Goal: Navigation & Orientation: Find specific page/section

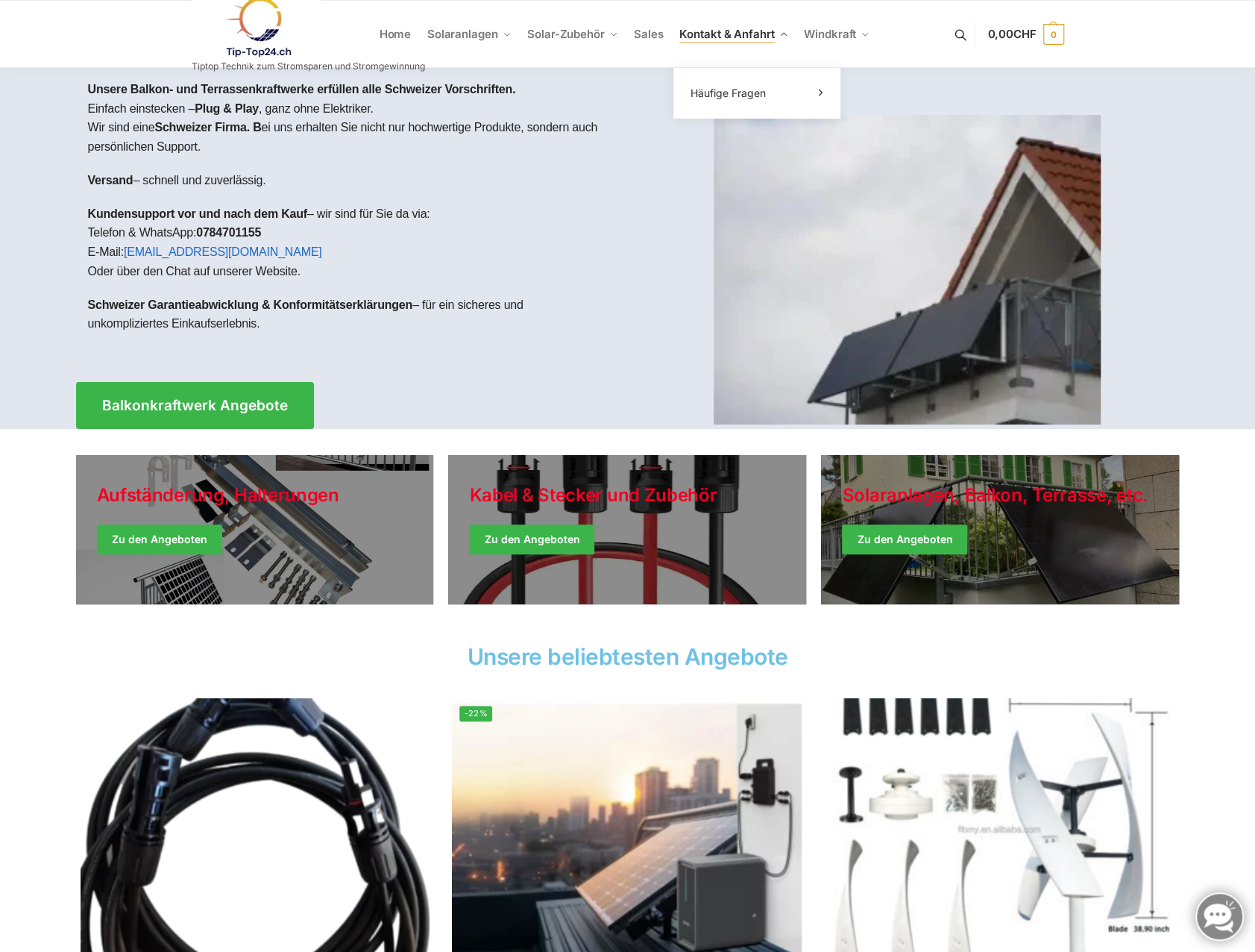
click at [736, 29] on span "Kontakt & Anfahrt" at bounding box center [727, 34] width 94 height 14
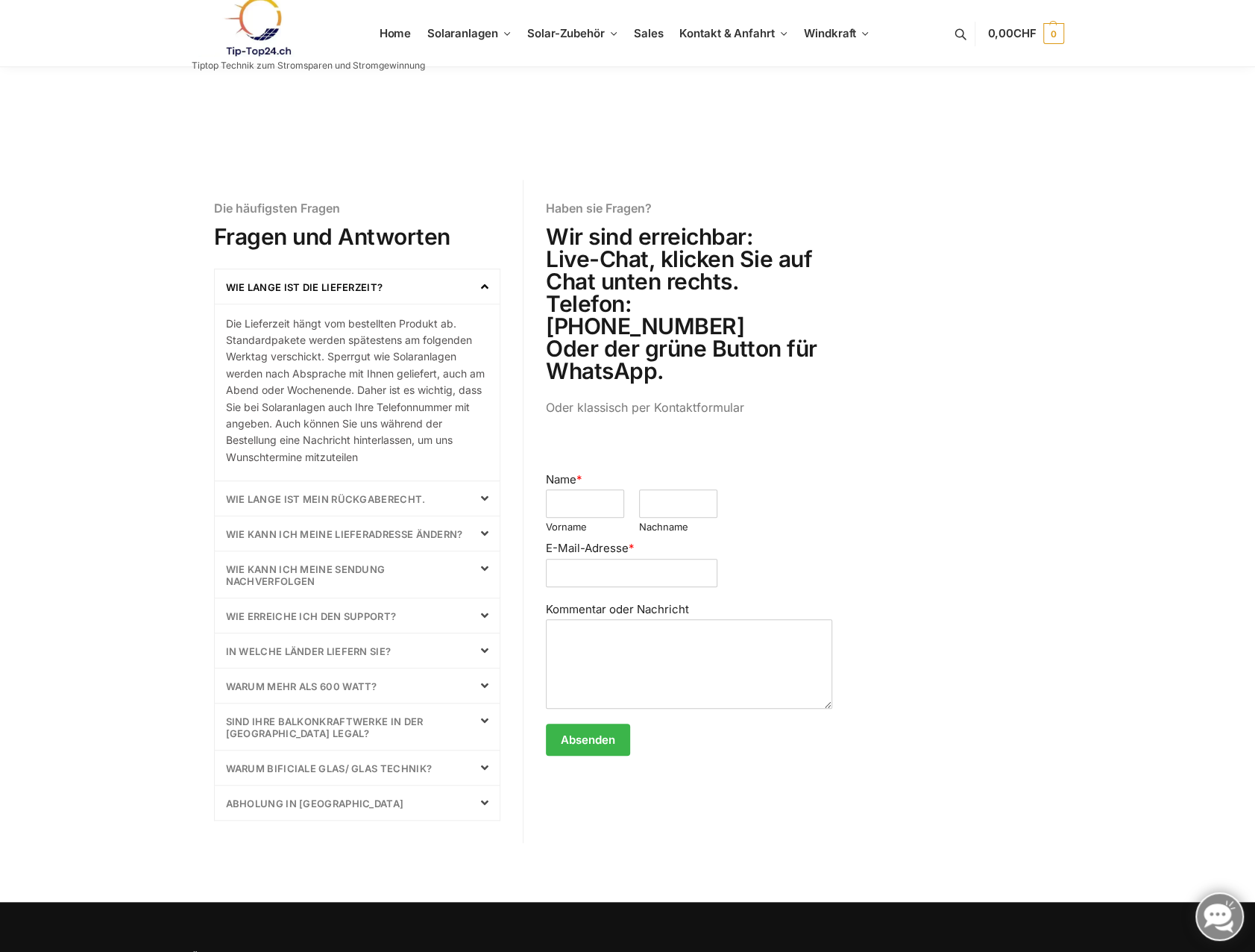
scroll to position [373, 0]
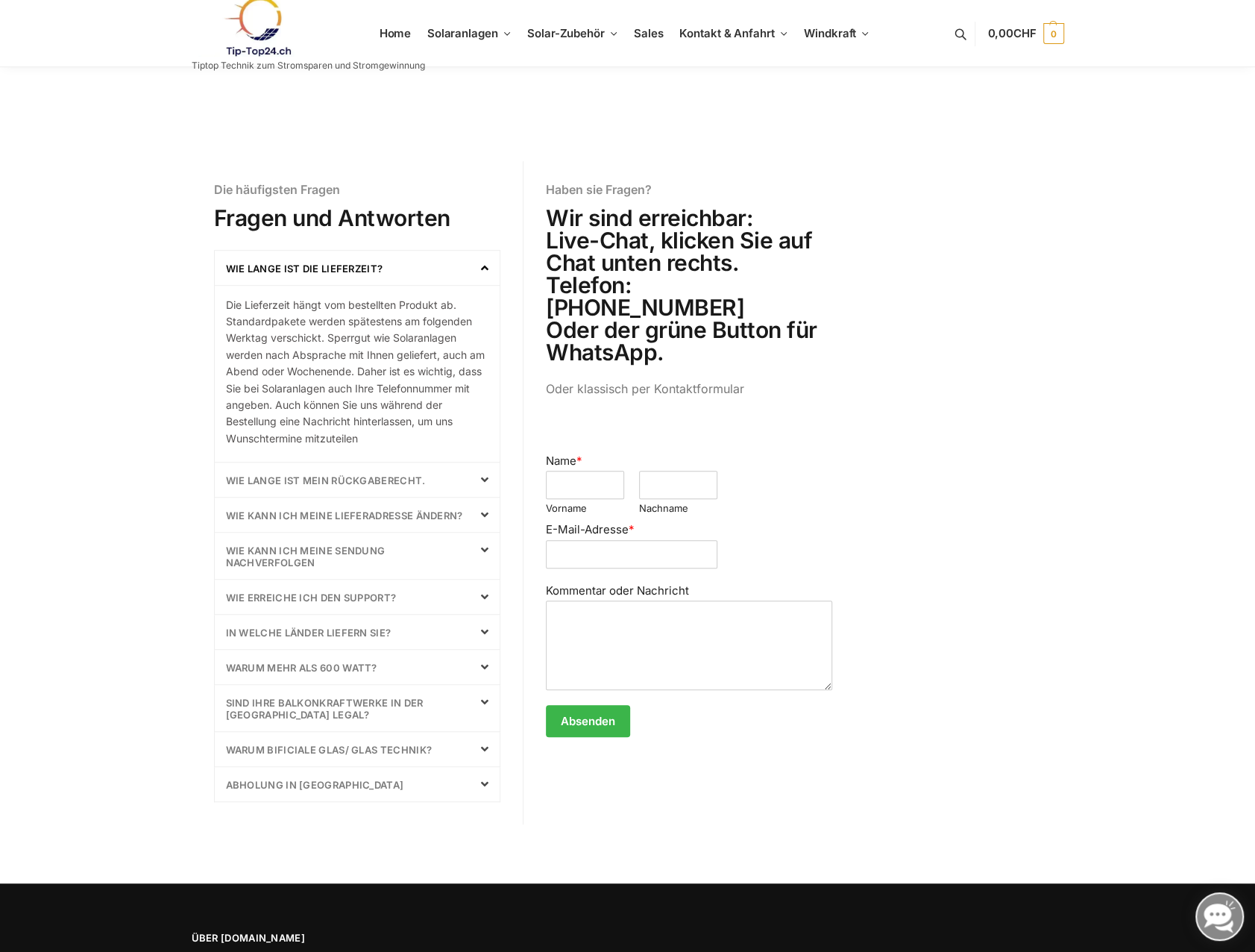
click at [483, 663] on icon at bounding box center [485, 667] width 8 height 12
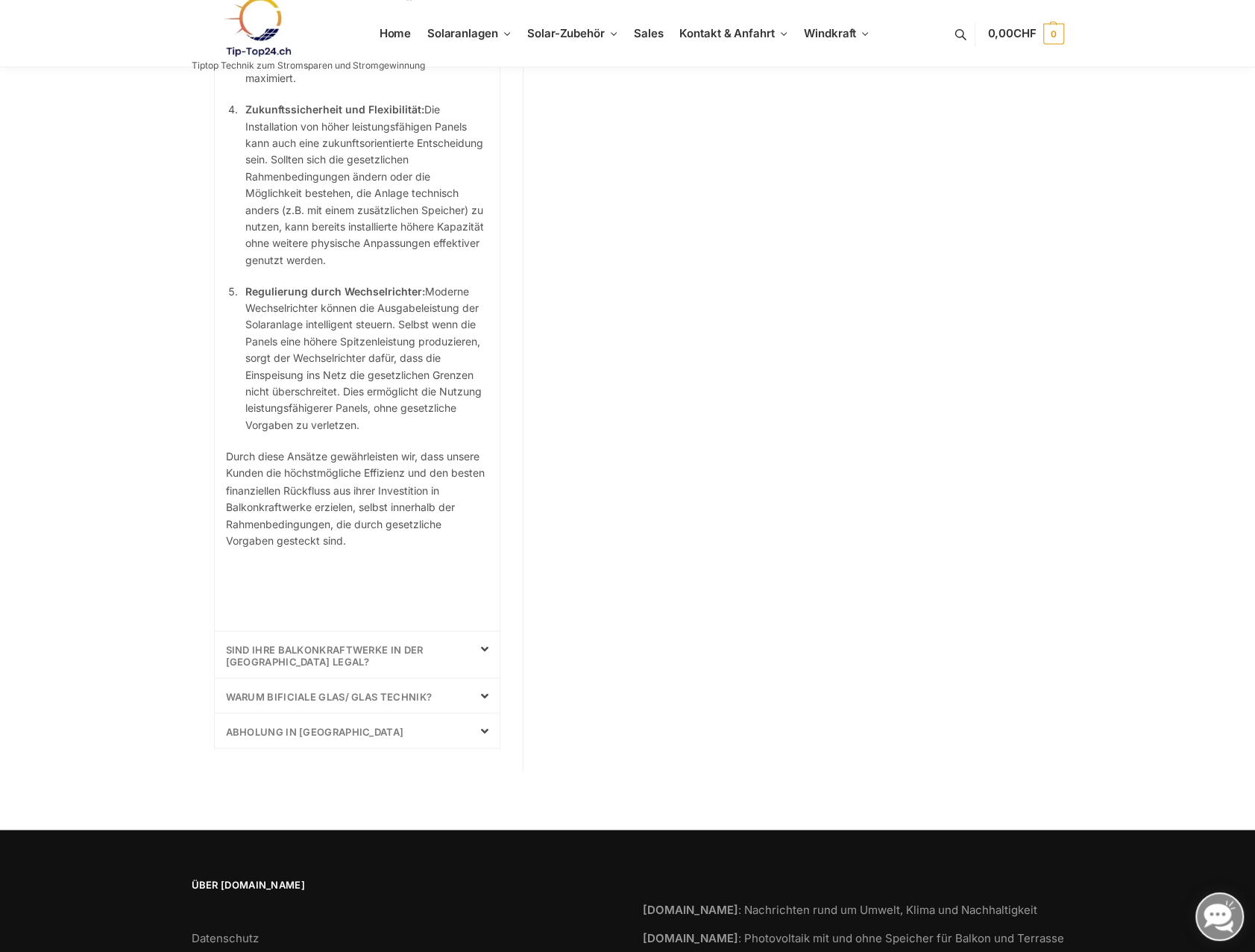
scroll to position [1486, 0]
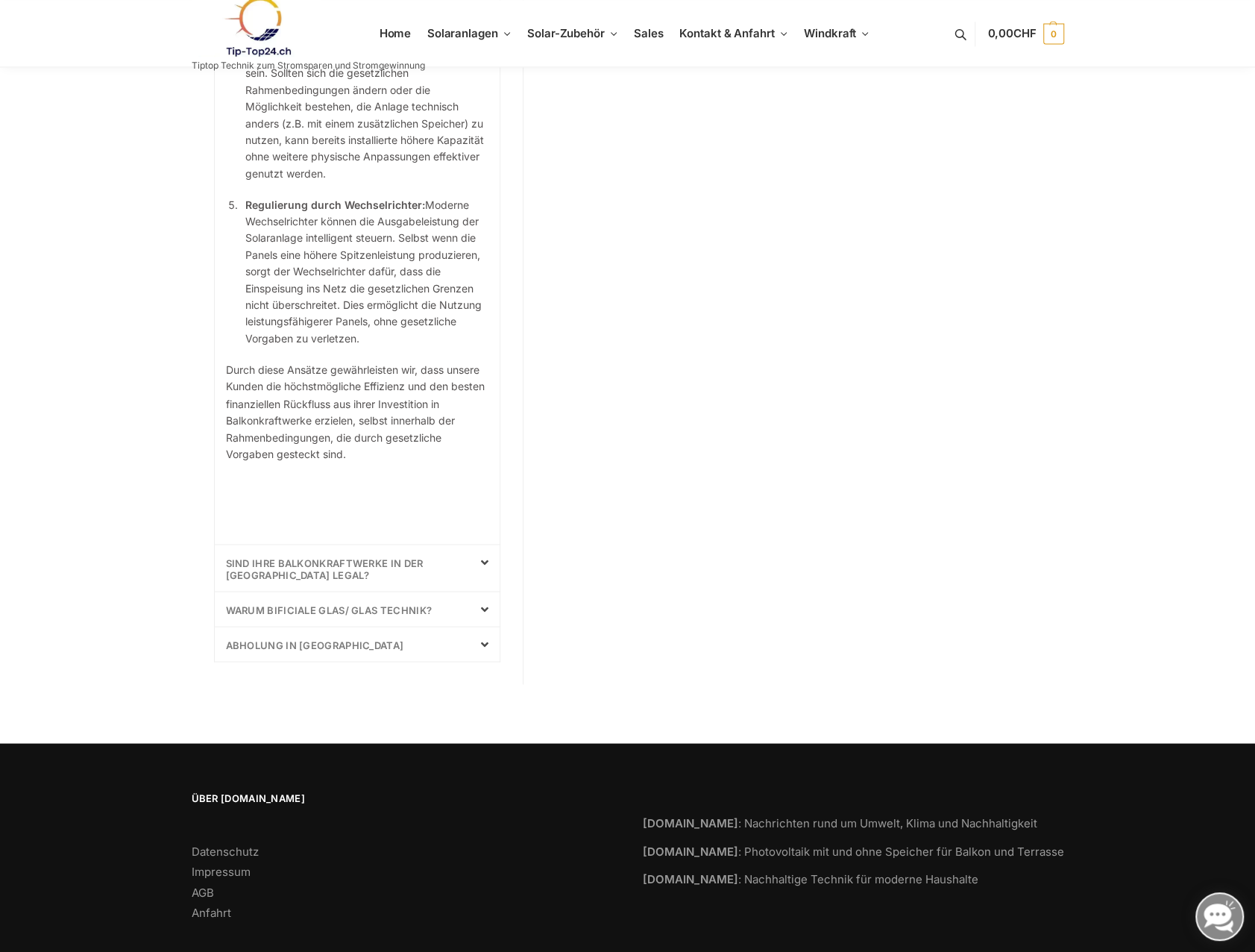
click at [407, 627] on div "Abholung in Laupen" at bounding box center [357, 644] width 286 height 35
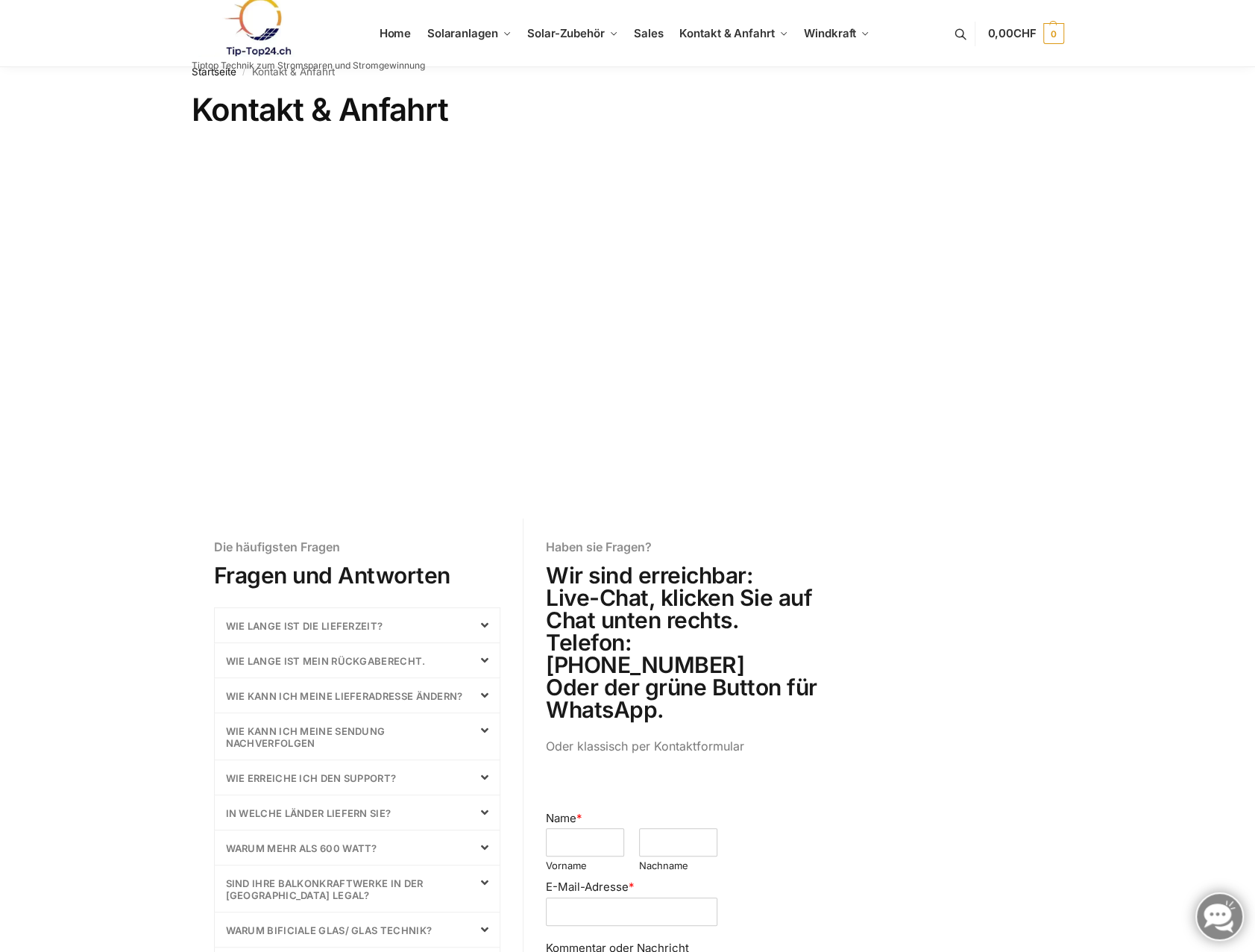
scroll to position [0, 0]
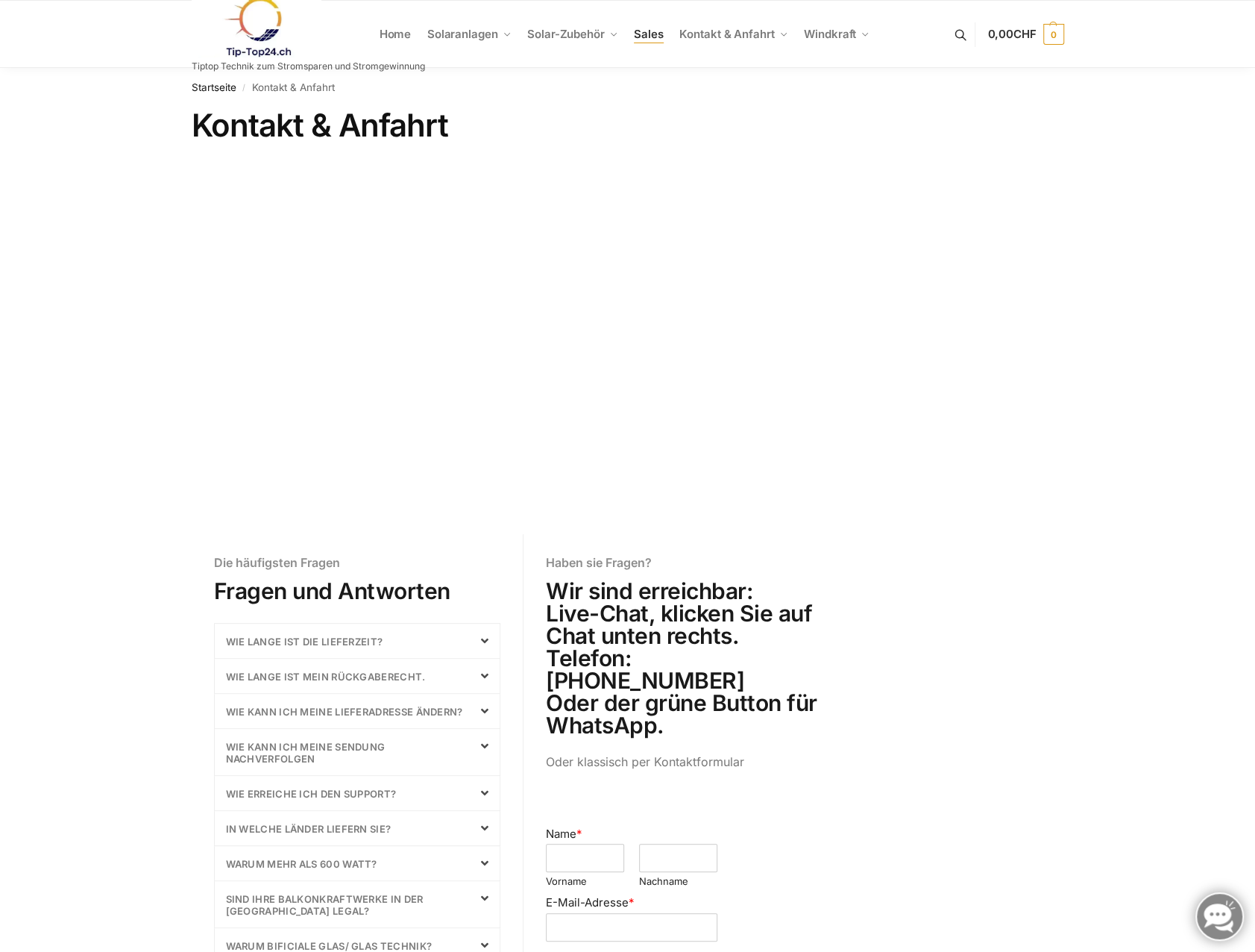
click at [642, 35] on span "Sales" at bounding box center [649, 34] width 30 height 14
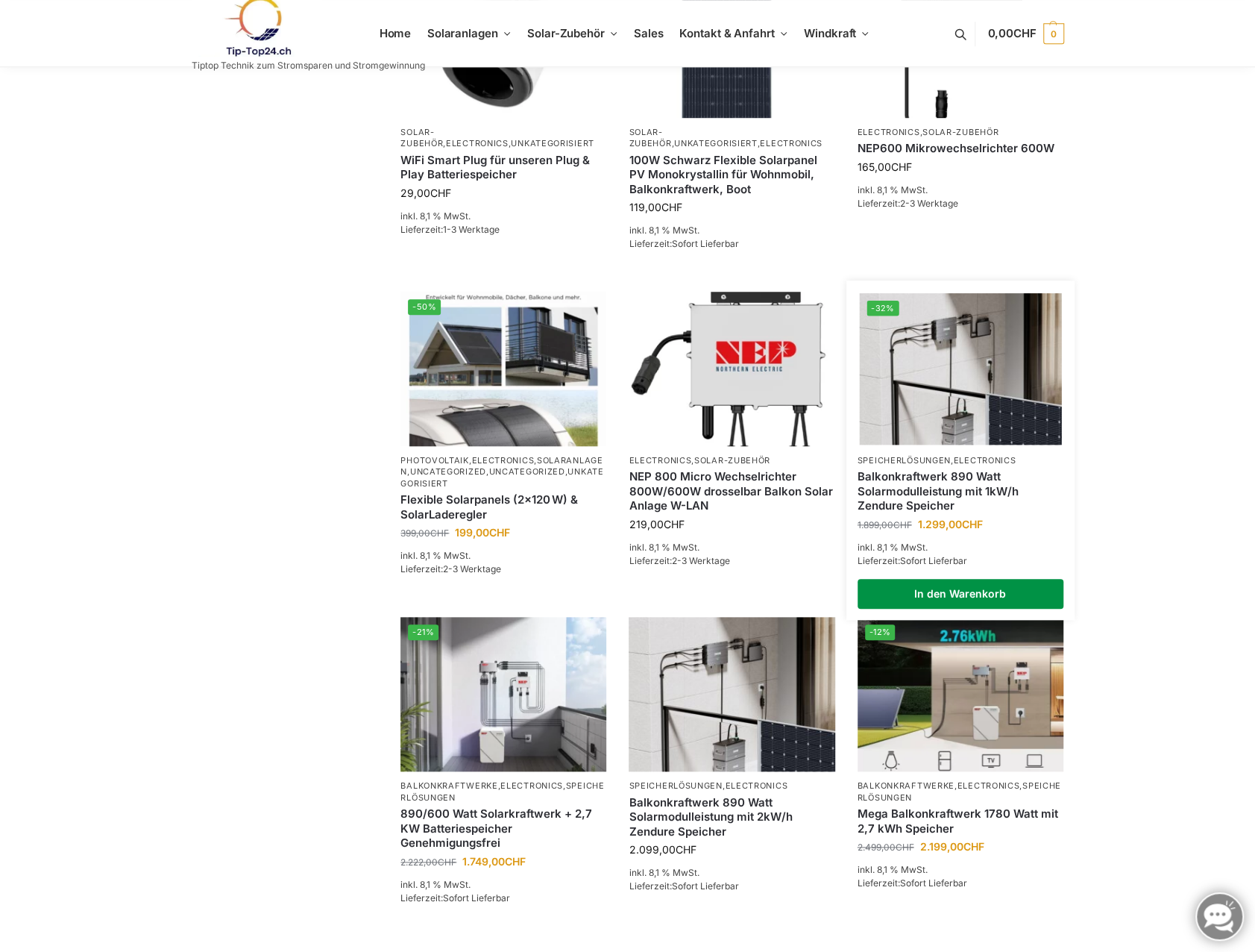
scroll to position [939, 0]
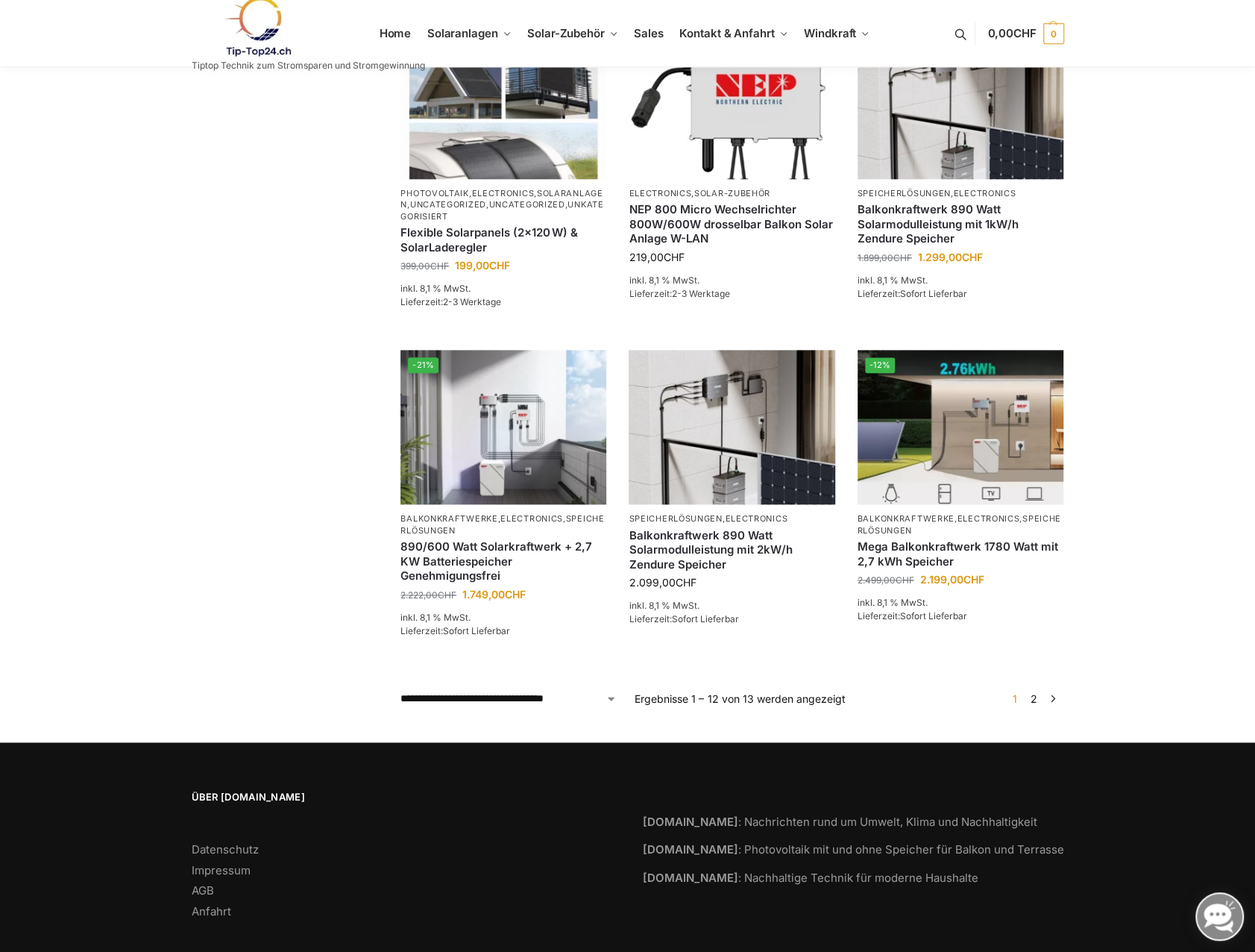
click at [1036, 692] on link "2" at bounding box center [1034, 698] width 14 height 13
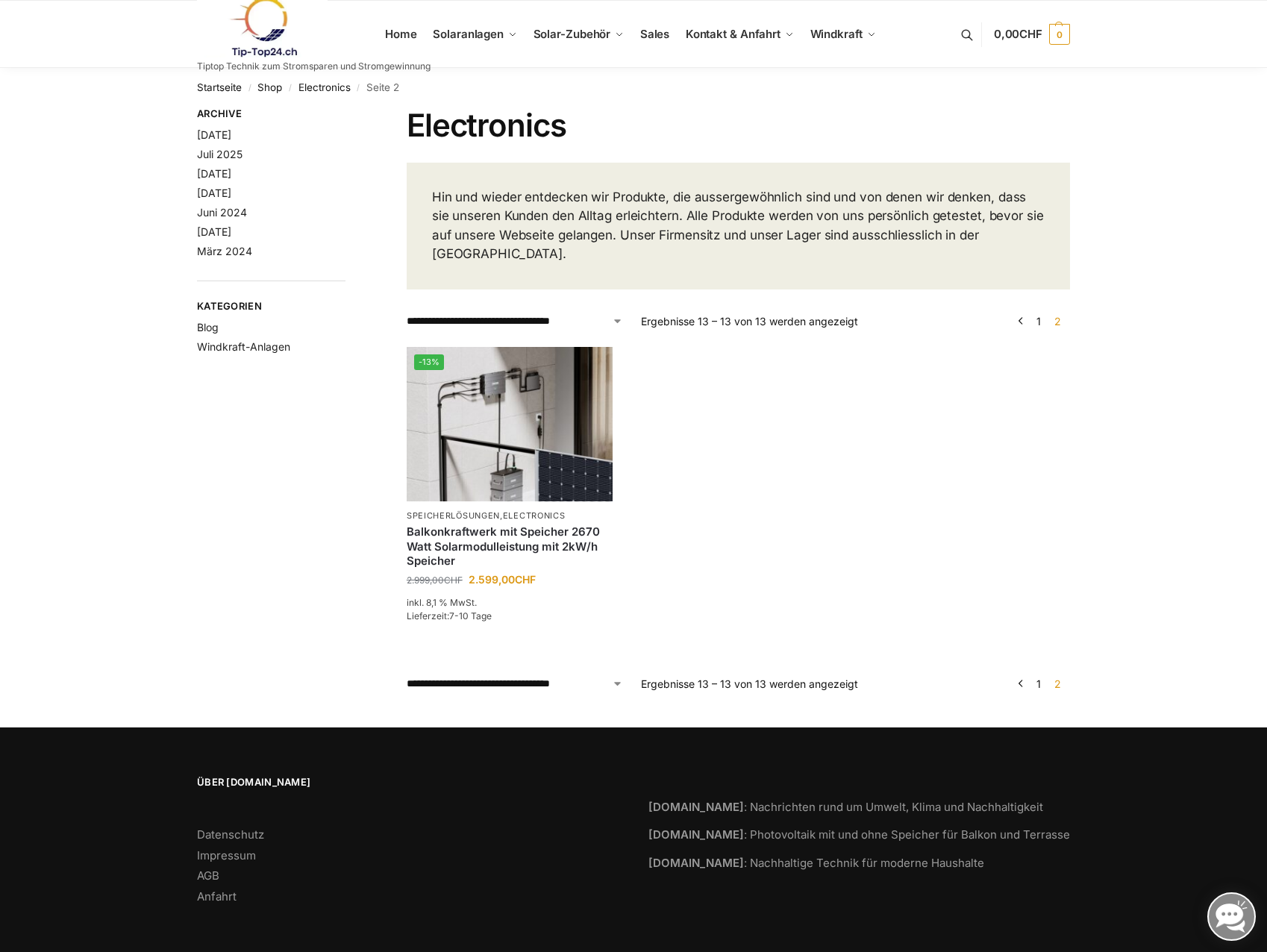
click at [400, 30] on link at bounding box center [314, 27] width 234 height 61
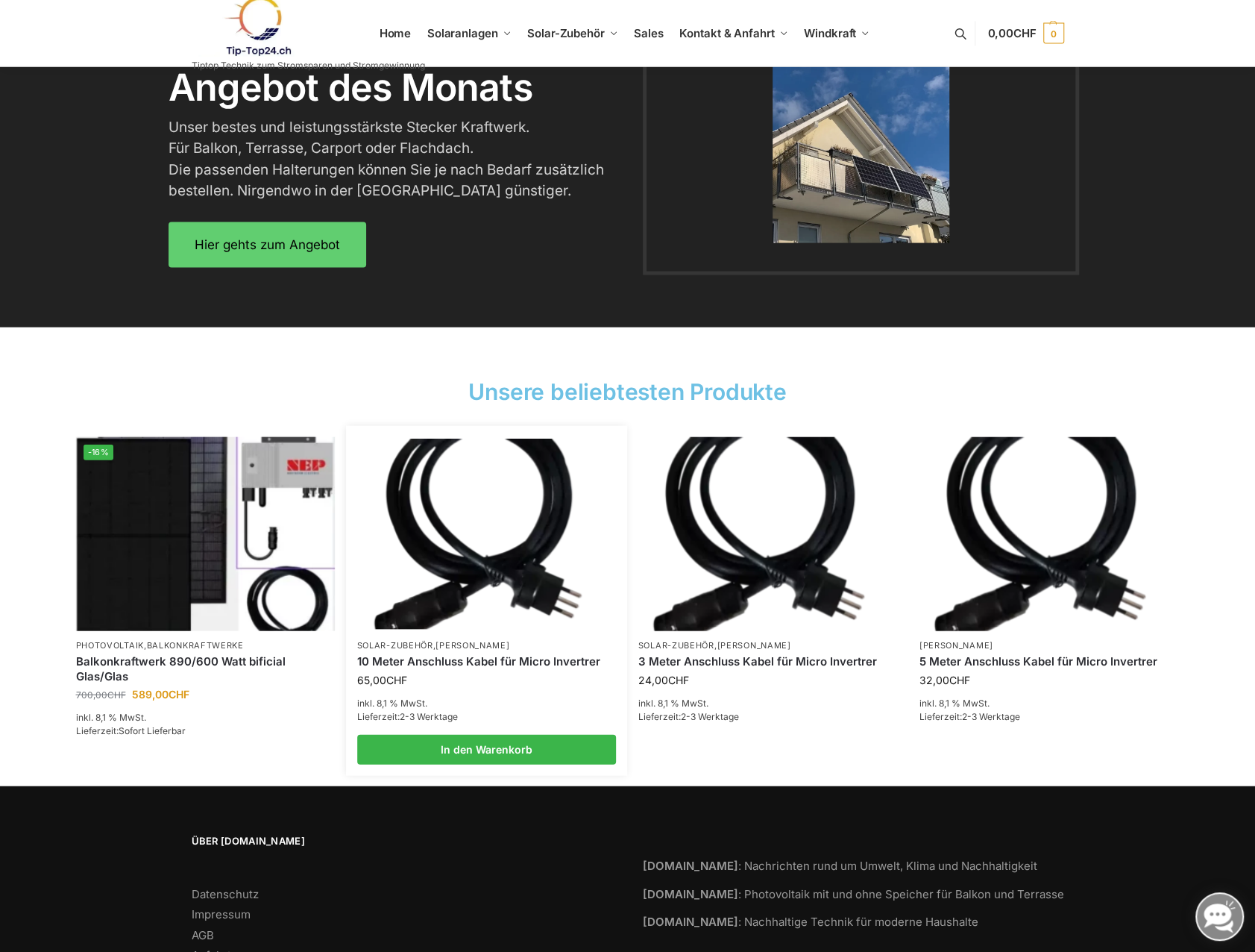
scroll to position [1983, 0]
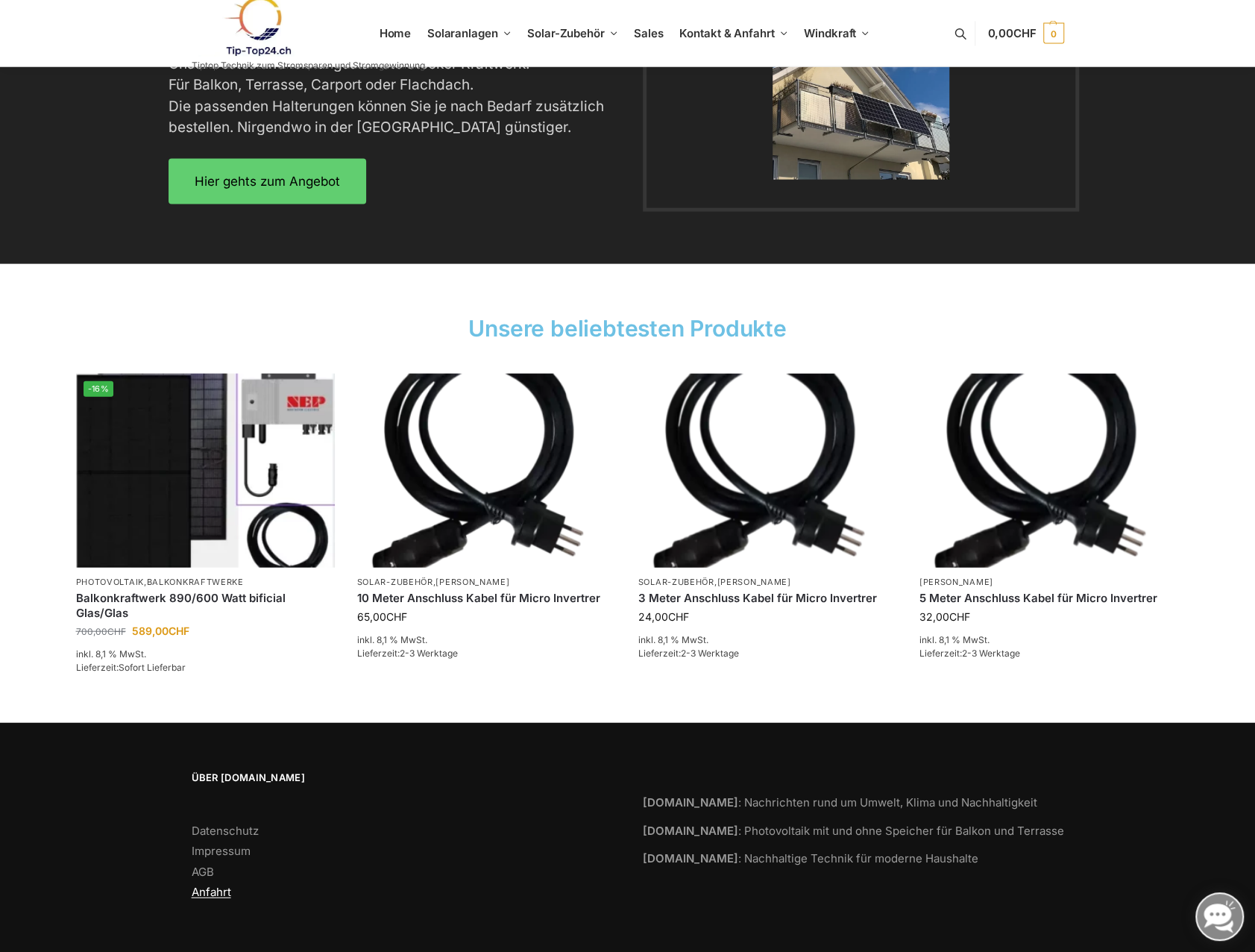
click at [224, 888] on link "Anfahrt" at bounding box center [211, 891] width 39 height 14
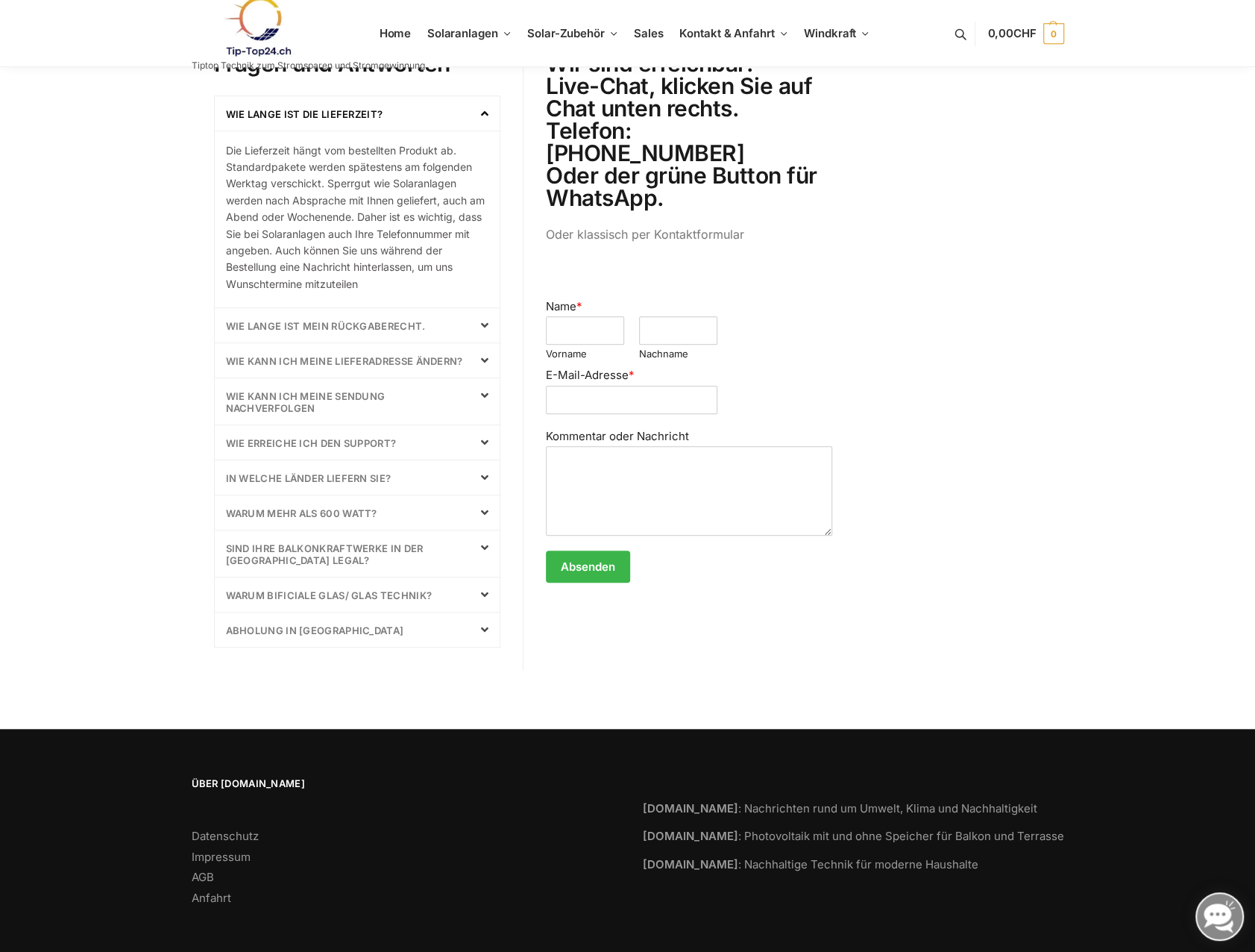
scroll to position [529, 0]
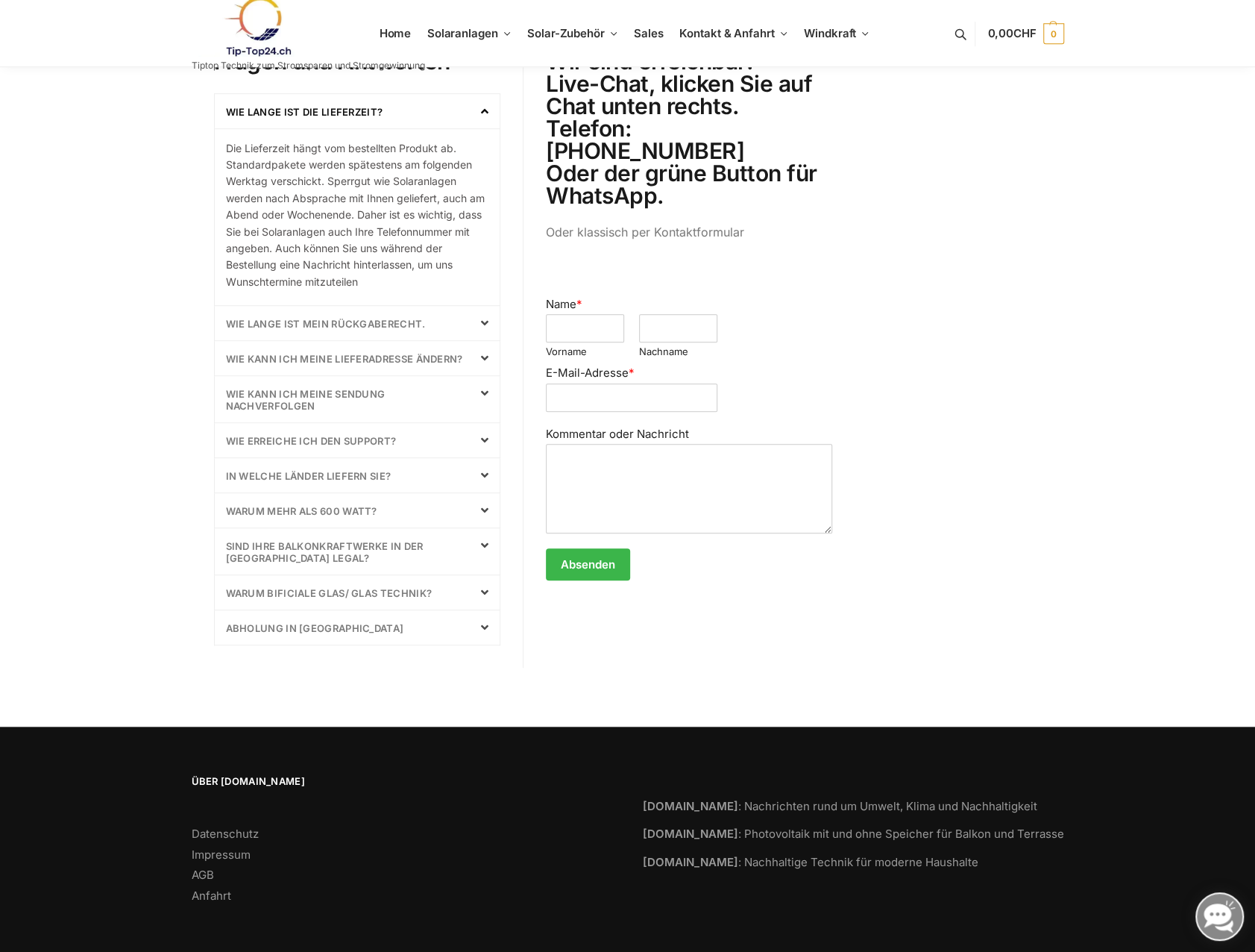
click at [485, 625] on icon at bounding box center [485, 628] width 8 height 12
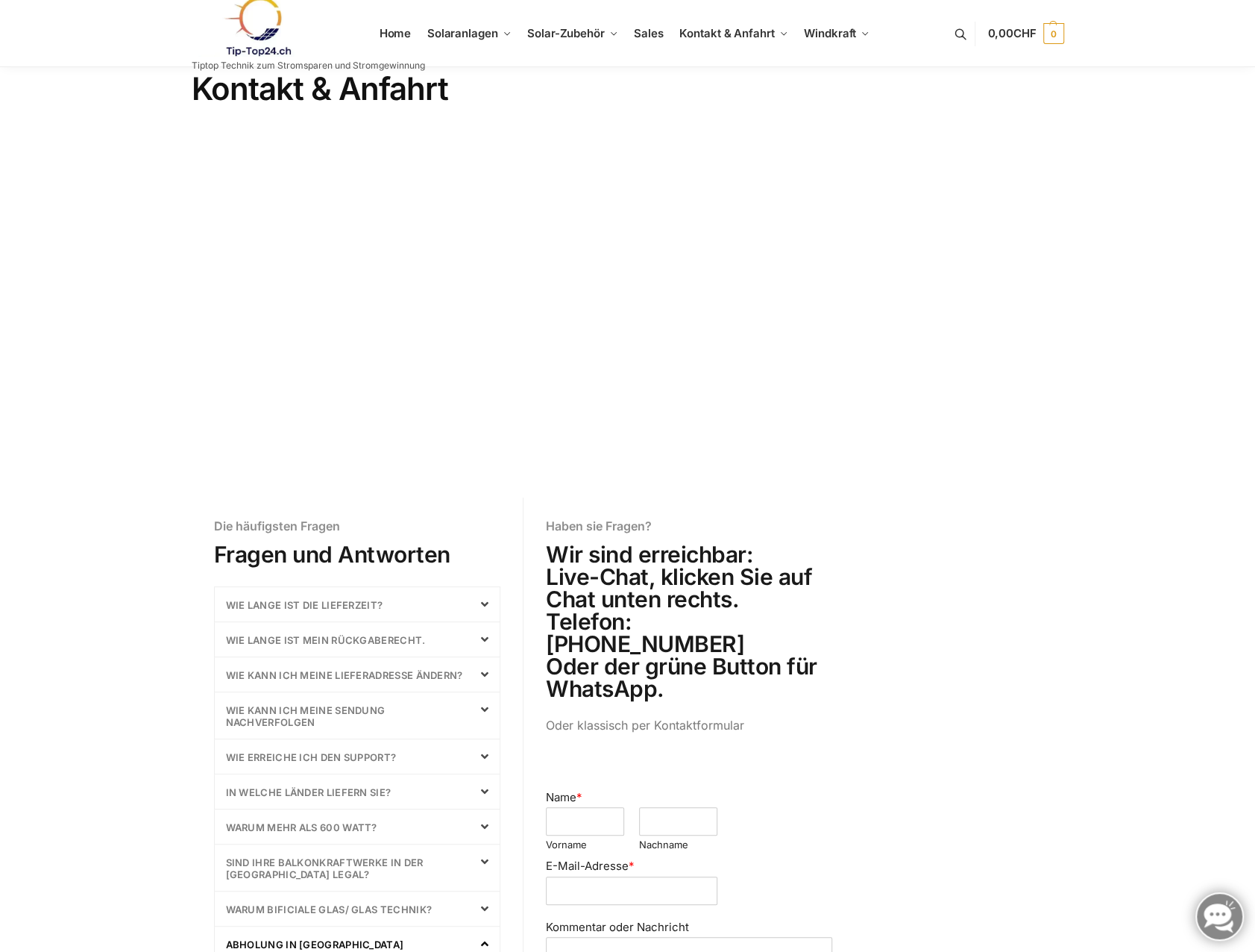
scroll to position [0, 0]
